Goal: Register for event/course

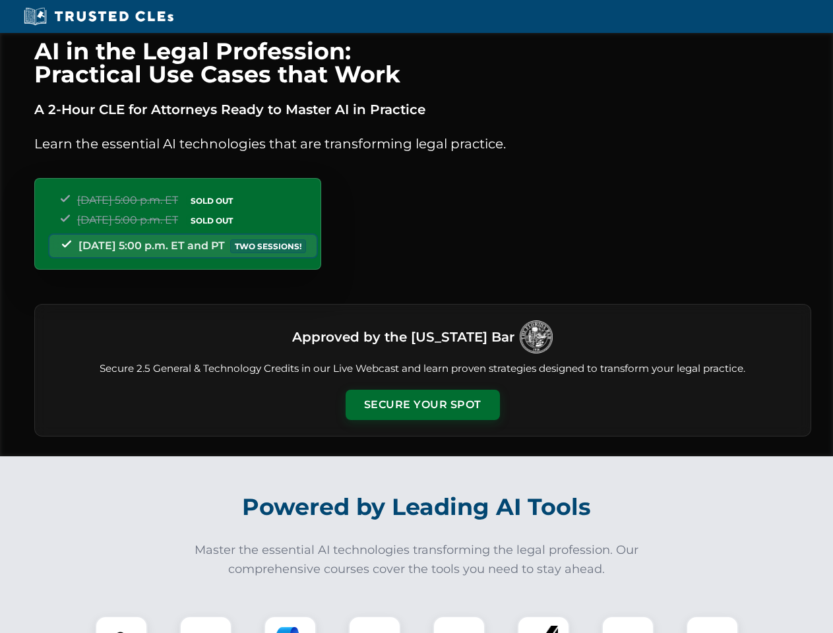
click at [422, 405] on button "Secure Your Spot" at bounding box center [423, 405] width 154 height 30
click at [121, 625] on img at bounding box center [121, 642] width 38 height 38
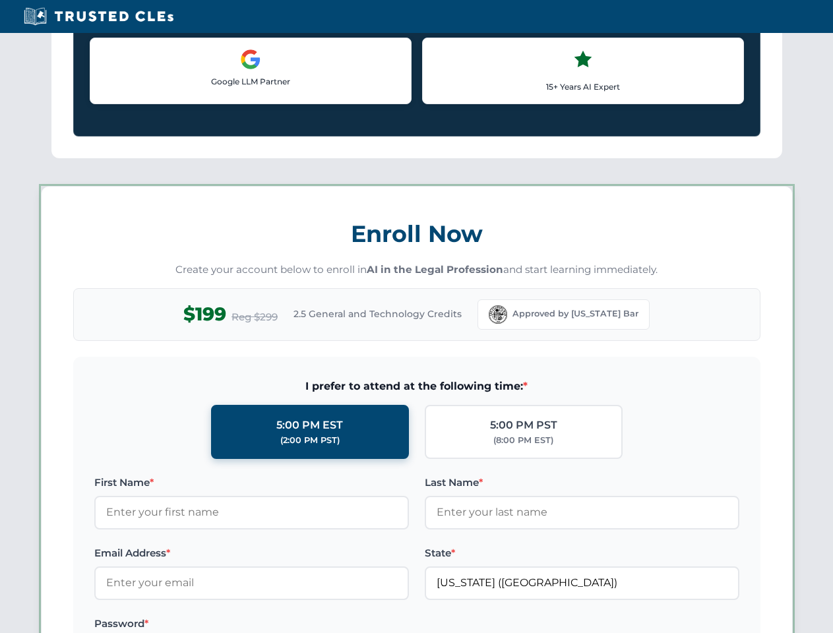
click at [290, 625] on label "Password *" at bounding box center [251, 624] width 315 height 16
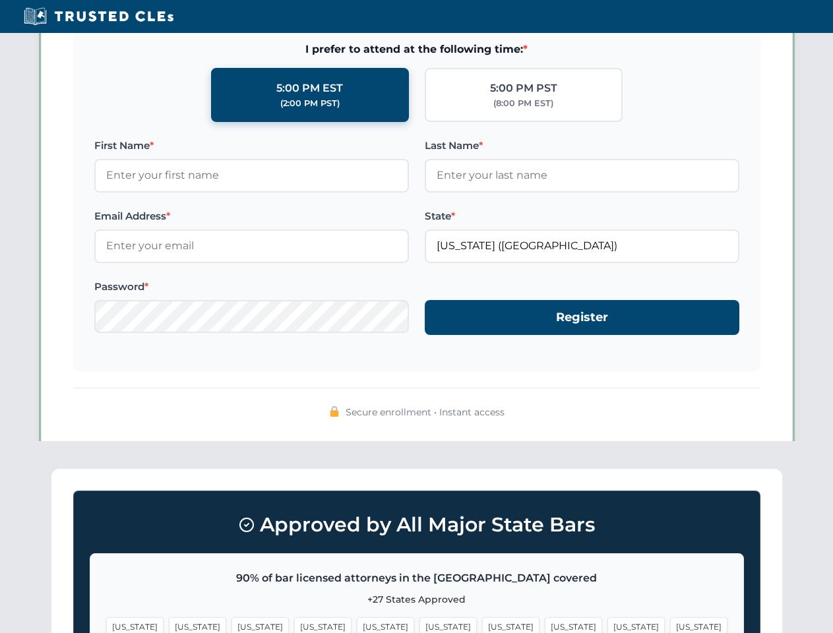
click at [608, 625] on span "[US_STATE]" at bounding box center [636, 626] width 57 height 19
